Goal: Transaction & Acquisition: Purchase product/service

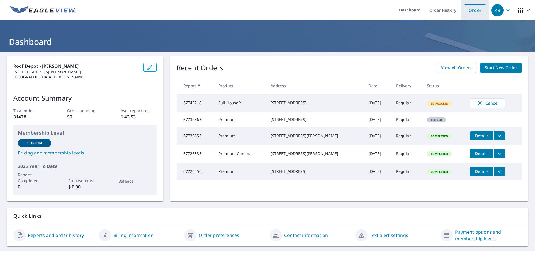
click at [475, 11] on link "Order" at bounding box center [475, 10] width 23 height 12
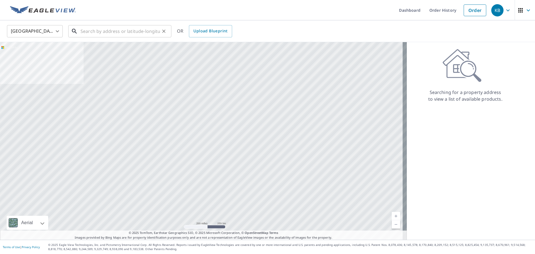
drag, startPoint x: 114, startPoint y: 31, endPoint x: 113, endPoint y: 34, distance: 3.2
click at [114, 32] on input "text" at bounding box center [120, 31] width 79 height 16
click at [92, 33] on input "text" at bounding box center [120, 31] width 79 height 16
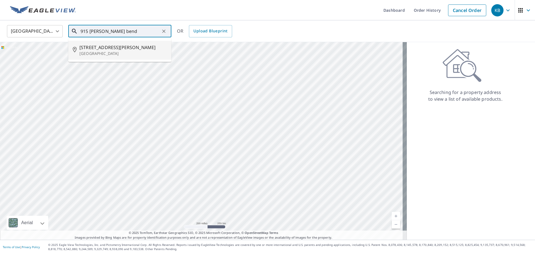
click at [114, 48] on span "[STREET_ADDRESS][PERSON_NAME]" at bounding box center [123, 47] width 88 height 7
type input "[STREET_ADDRESS][PERSON_NAME]"
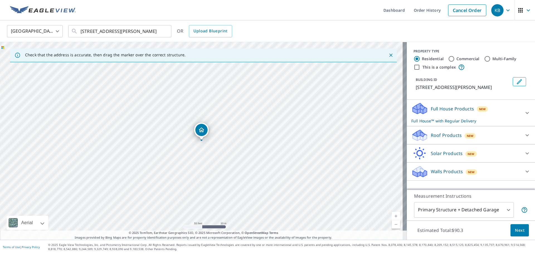
click at [414, 132] on icon at bounding box center [419, 133] width 12 height 7
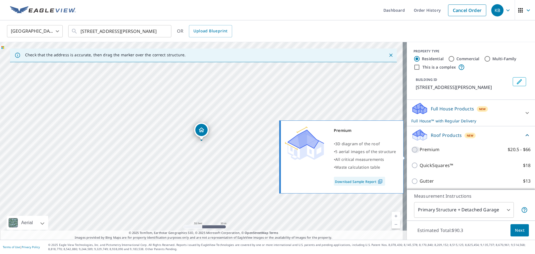
click at [412, 153] on input "Premium $20.5 - $66" at bounding box center [416, 149] width 8 height 7
checkbox input "true"
checkbox input "false"
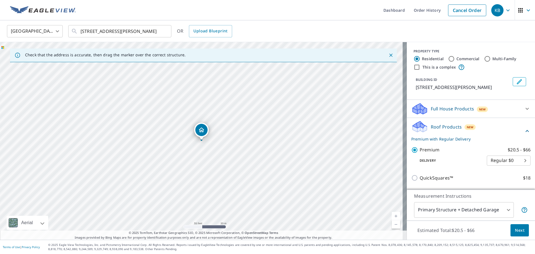
click at [453, 206] on body "KB KB Dashboard Order History Cancel Order KB [GEOGRAPHIC_DATA] [GEOGRAPHIC_DAT…" at bounding box center [267, 127] width 535 height 254
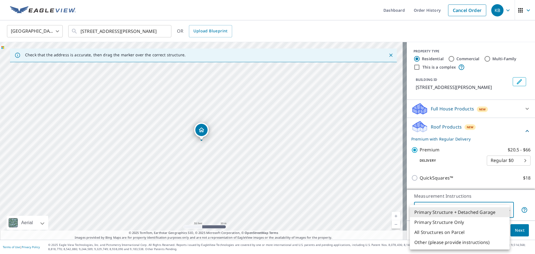
click at [456, 219] on li "Primary Structure Only" at bounding box center [460, 222] width 100 height 10
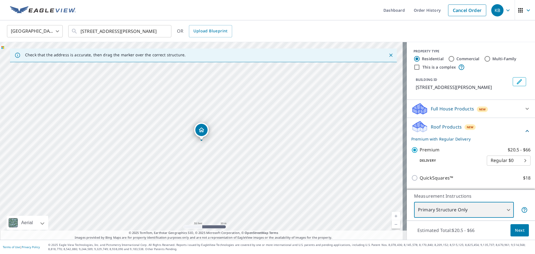
type input "2"
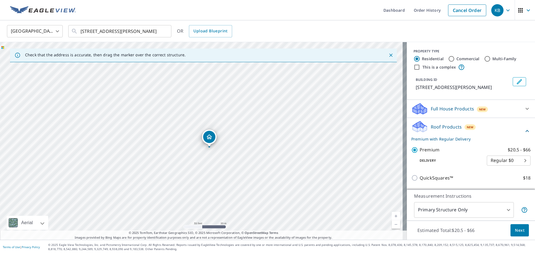
drag, startPoint x: 203, startPoint y: 130, endPoint x: 211, endPoint y: 137, distance: 10.3
click at [520, 231] on span "Next" at bounding box center [519, 230] width 9 height 7
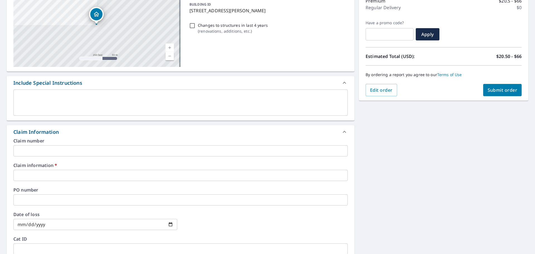
scroll to position [84, 0]
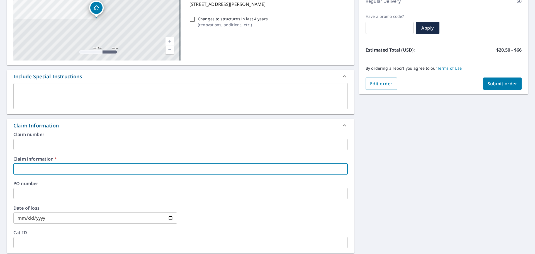
click at [38, 168] on input "text" at bounding box center [180, 168] width 335 height 11
type input "G"
checkbox input "true"
type input "[PERSON_NAME]"
checkbox input "true"
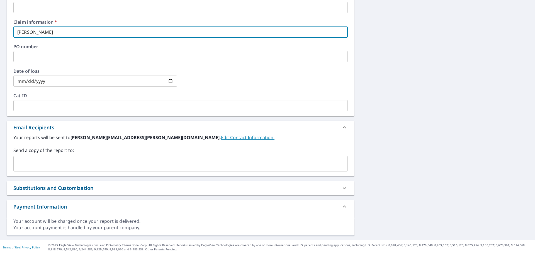
scroll to position [221, 0]
click at [34, 167] on input "text" at bounding box center [176, 163] width 321 height 11
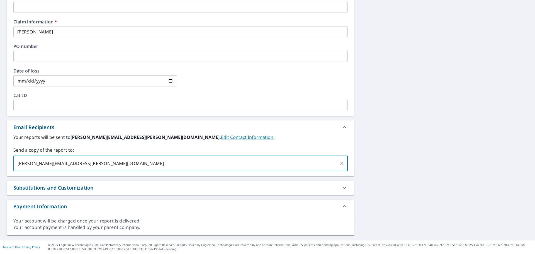
scroll to position [81, 0]
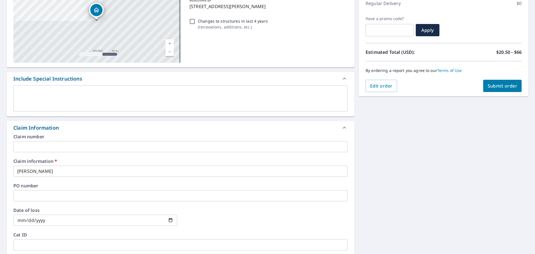
type input "[PERSON_NAME][EMAIL_ADDRESS][PERSON_NAME][DOMAIN_NAME]"
click at [499, 82] on button "Submit order" at bounding box center [503, 86] width 39 height 12
checkbox input "true"
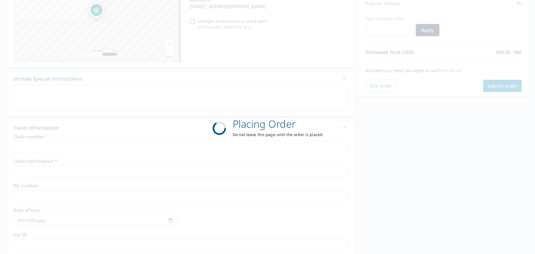
scroll to position [74, 0]
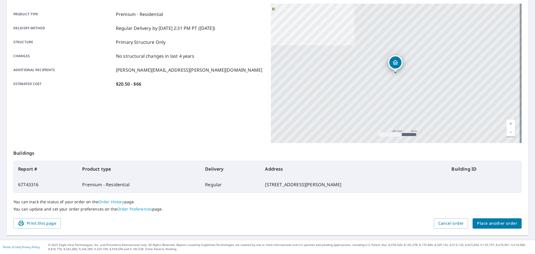
click at [489, 227] on span "Place another order" at bounding box center [497, 223] width 40 height 7
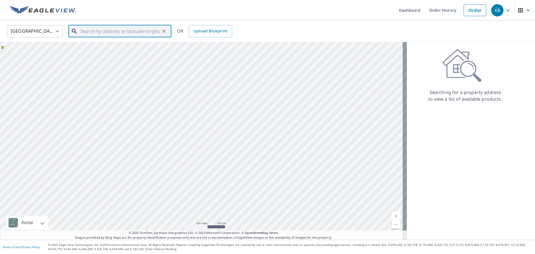
click at [133, 34] on input "text" at bounding box center [120, 31] width 79 height 16
click at [123, 49] on span "[STREET_ADDRESS][PERSON_NAME]" at bounding box center [123, 47] width 88 height 7
type input "[STREET_ADDRESS][PERSON_NAME]"
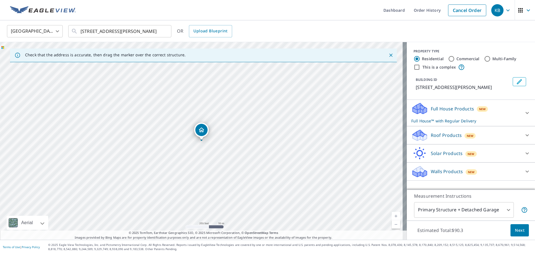
click at [441, 208] on body "KB KB Dashboard Order History Cancel Order KB [GEOGRAPHIC_DATA] [GEOGRAPHIC_DAT…" at bounding box center [267, 127] width 535 height 254
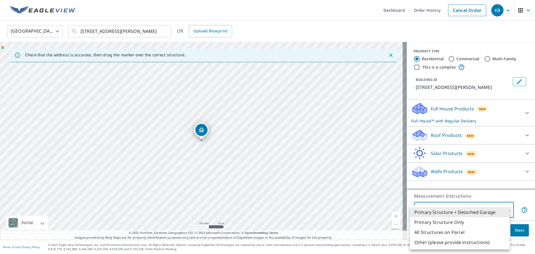
click at [440, 221] on li "Primary Structure Only" at bounding box center [460, 222] width 100 height 10
type input "2"
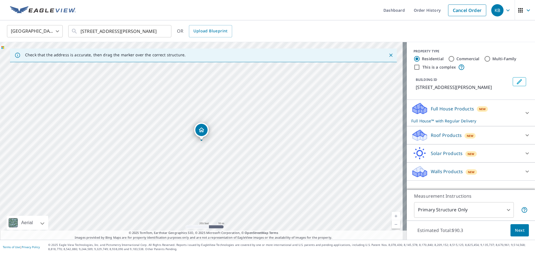
click at [420, 138] on icon at bounding box center [420, 137] width 14 height 7
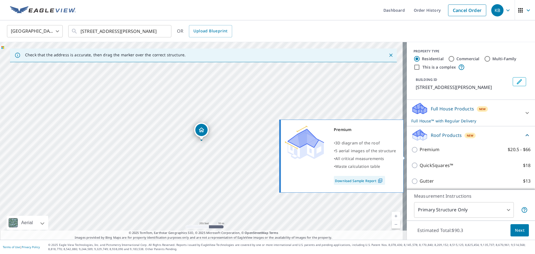
click at [423, 153] on p "Premium" at bounding box center [430, 149] width 20 height 7
click at [420, 153] on input "Premium $20.5 - $66" at bounding box center [416, 149] width 8 height 7
checkbox input "true"
checkbox input "false"
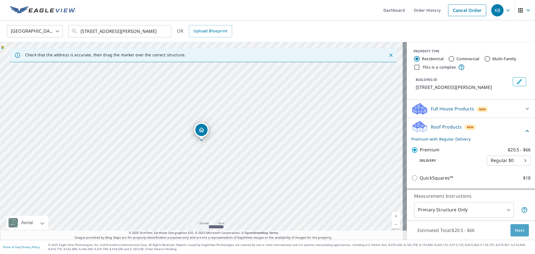
click at [515, 228] on span "Next" at bounding box center [519, 230] width 9 height 7
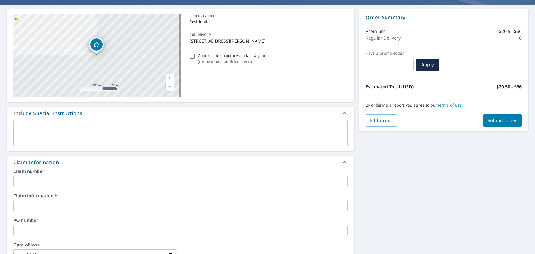
scroll to position [56, 0]
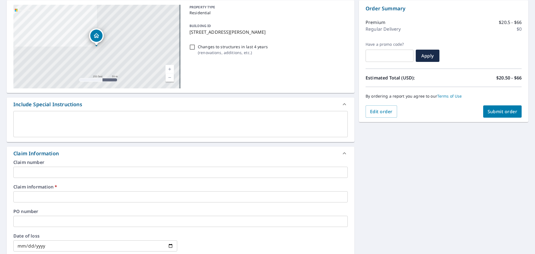
click at [56, 196] on input "text" at bounding box center [180, 196] width 335 height 11
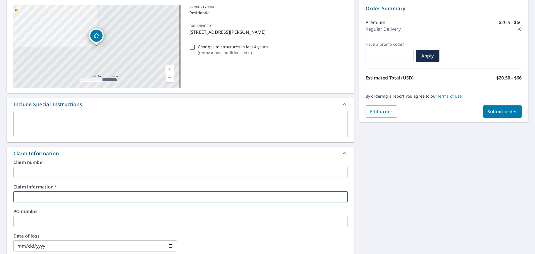
type input "G"
checkbox input "true"
type input "Ga"
checkbox input "true"
type input "Gal"
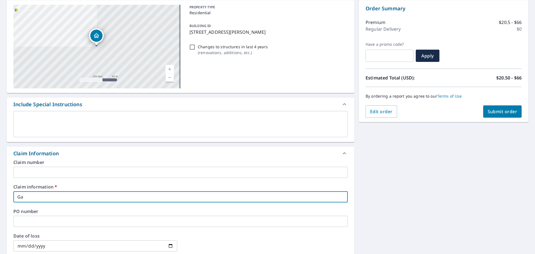
checkbox input "true"
type input "Gall"
checkbox input "true"
type input "[PERSON_NAME]"
checkbox input "true"
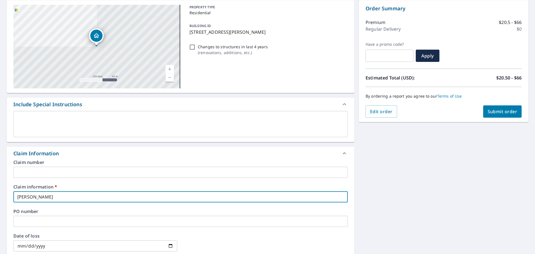
type input "Gallag"
checkbox input "true"
type input "[PERSON_NAME]"
checkbox input "true"
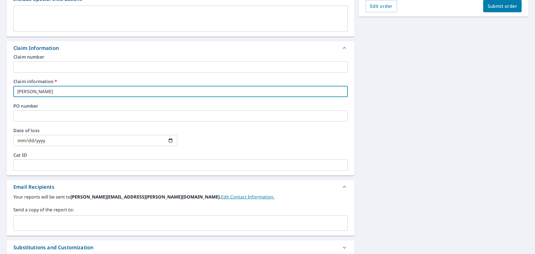
scroll to position [167, 0]
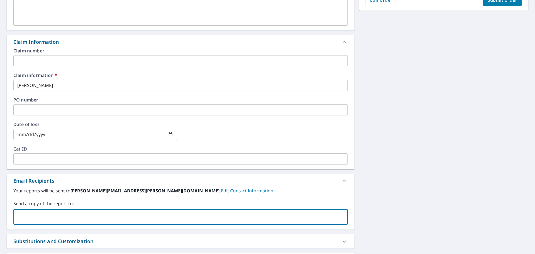
click at [60, 216] on input "text" at bounding box center [176, 217] width 321 height 11
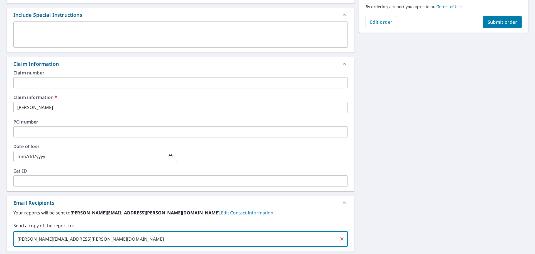
scroll to position [84, 0]
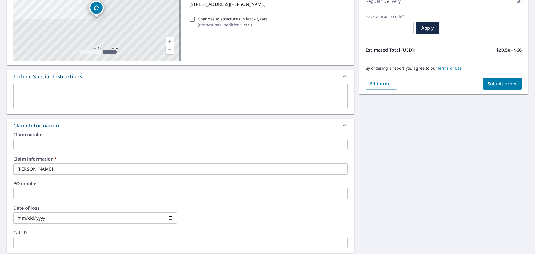
type input "[PERSON_NAME][EMAIL_ADDRESS][PERSON_NAME][DOMAIN_NAME]"
click at [492, 83] on span "Submit order" at bounding box center [503, 84] width 30 height 6
checkbox input "true"
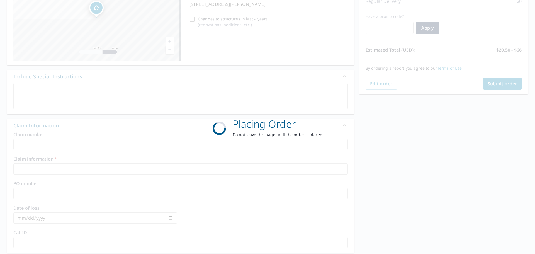
scroll to position [74, 0]
